Goal: Find specific page/section: Find specific page/section

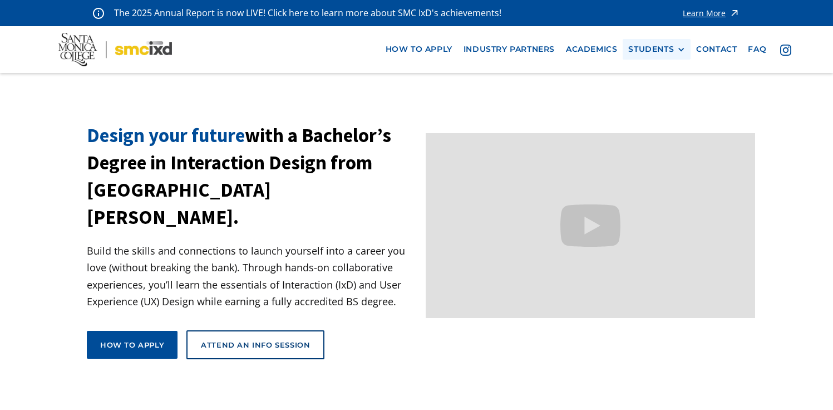
click at [647, 42] on div "STUDENTS PROspective Students GRAD SHOW 2025 Current Students Alumni" at bounding box center [657, 49] width 68 height 21
click at [645, 49] on div "STUDENTS" at bounding box center [651, 49] width 46 height 9
click at [650, 92] on link "Current Students" at bounding box center [678, 90] width 100 height 21
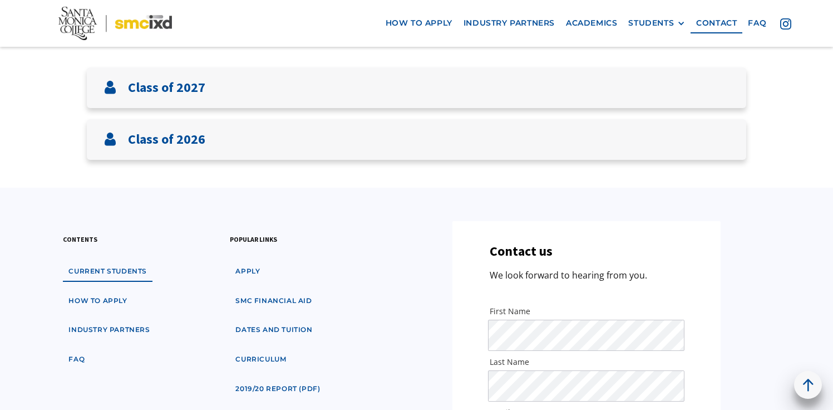
scroll to position [276, 0]
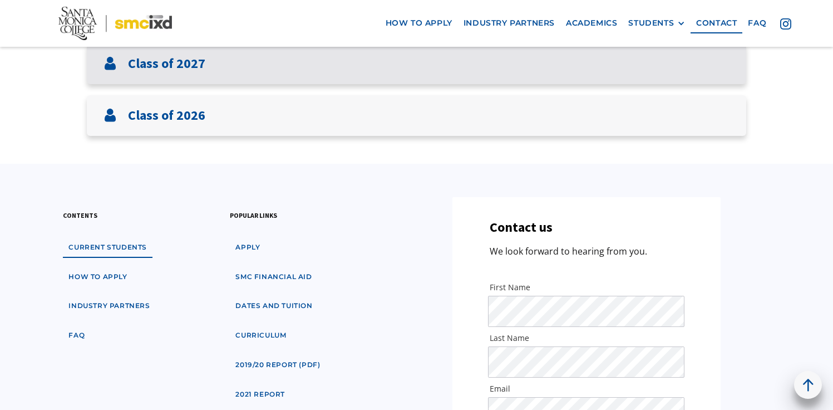
click at [654, 63] on div "Class of 2027" at bounding box center [416, 63] width 659 height 41
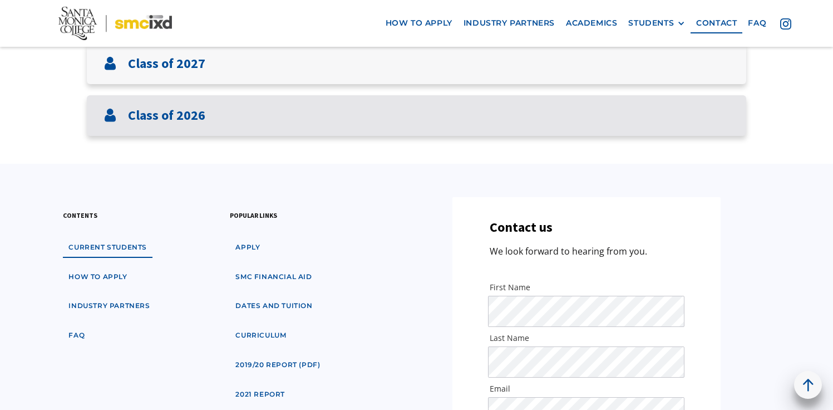
click at [570, 132] on div "Class of 2026" at bounding box center [416, 115] width 659 height 41
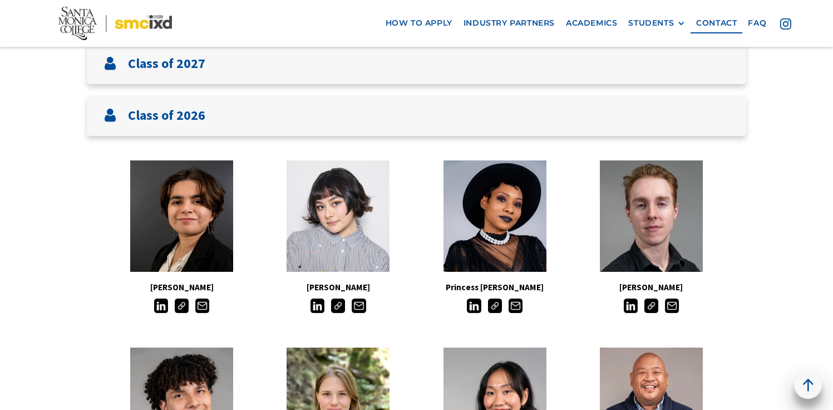
click at [491, 308] on img at bounding box center [495, 305] width 14 height 14
click at [651, 303] on img at bounding box center [651, 305] width 14 height 14
